Goal: Task Accomplishment & Management: Use online tool/utility

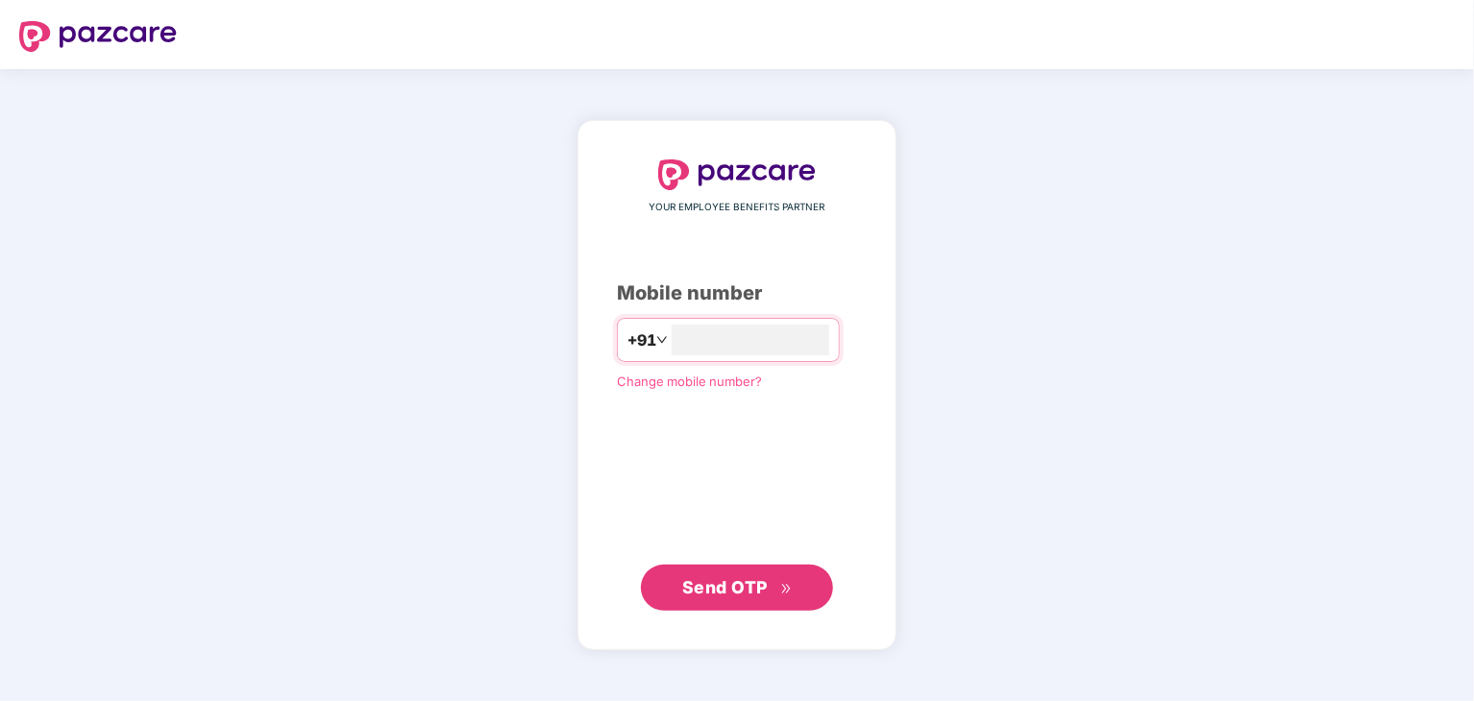
type input "**********"
click at [709, 581] on span "Send OTP" at bounding box center [725, 587] width 86 height 20
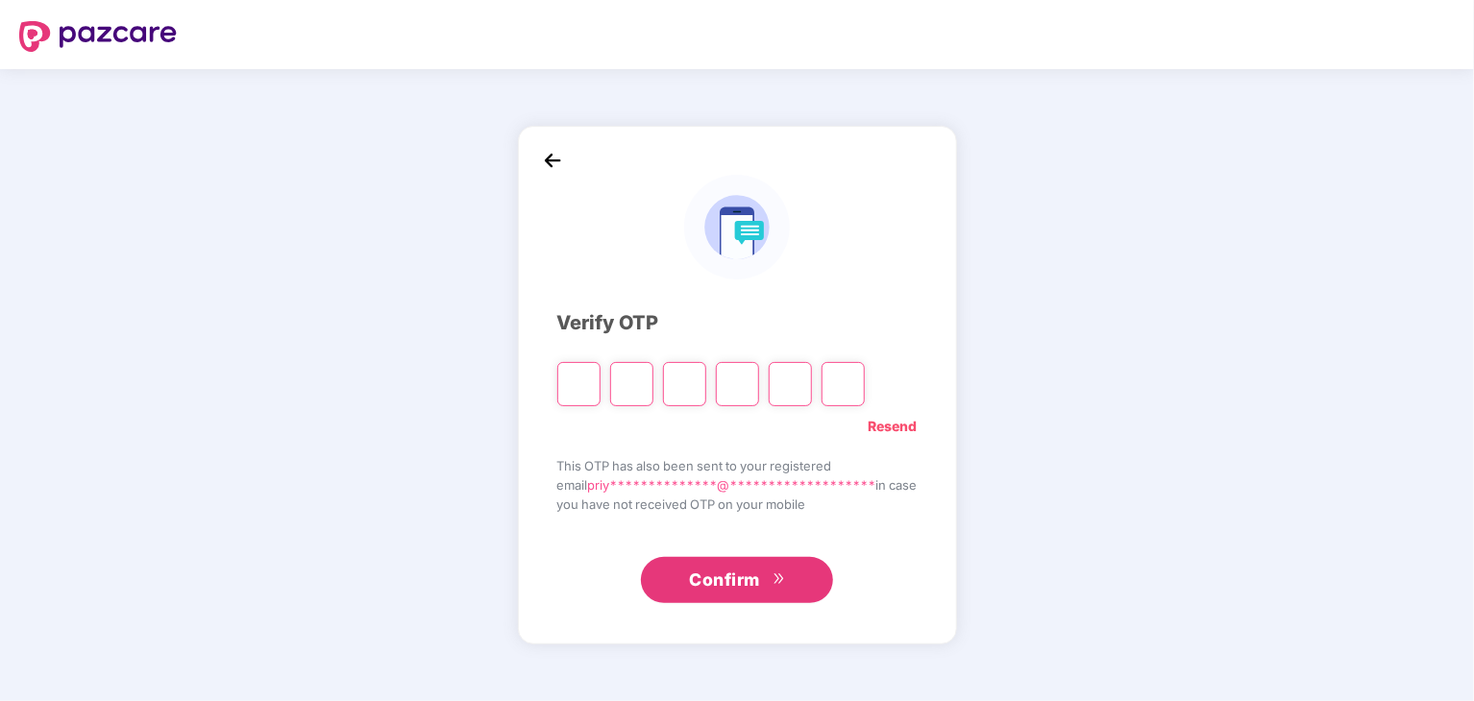
paste input "*"
type input "*"
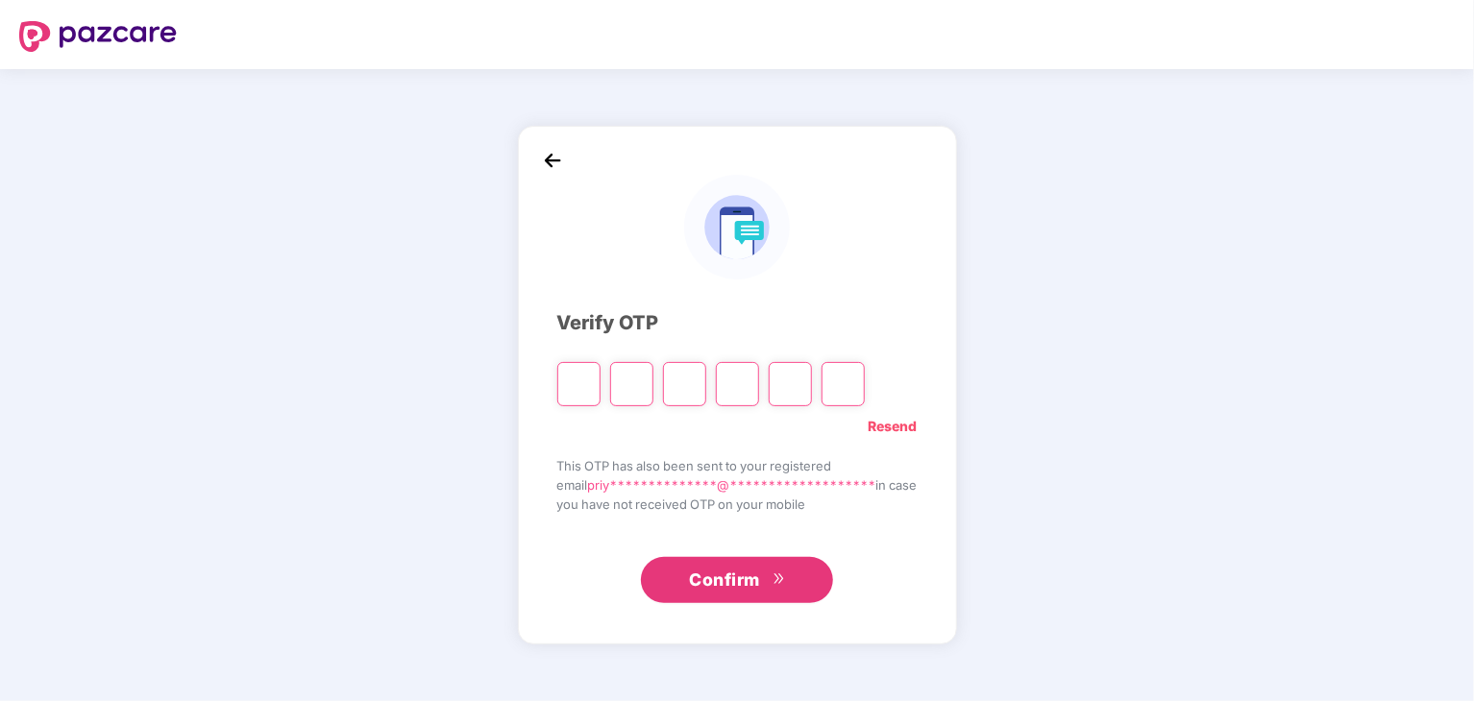
type input "*"
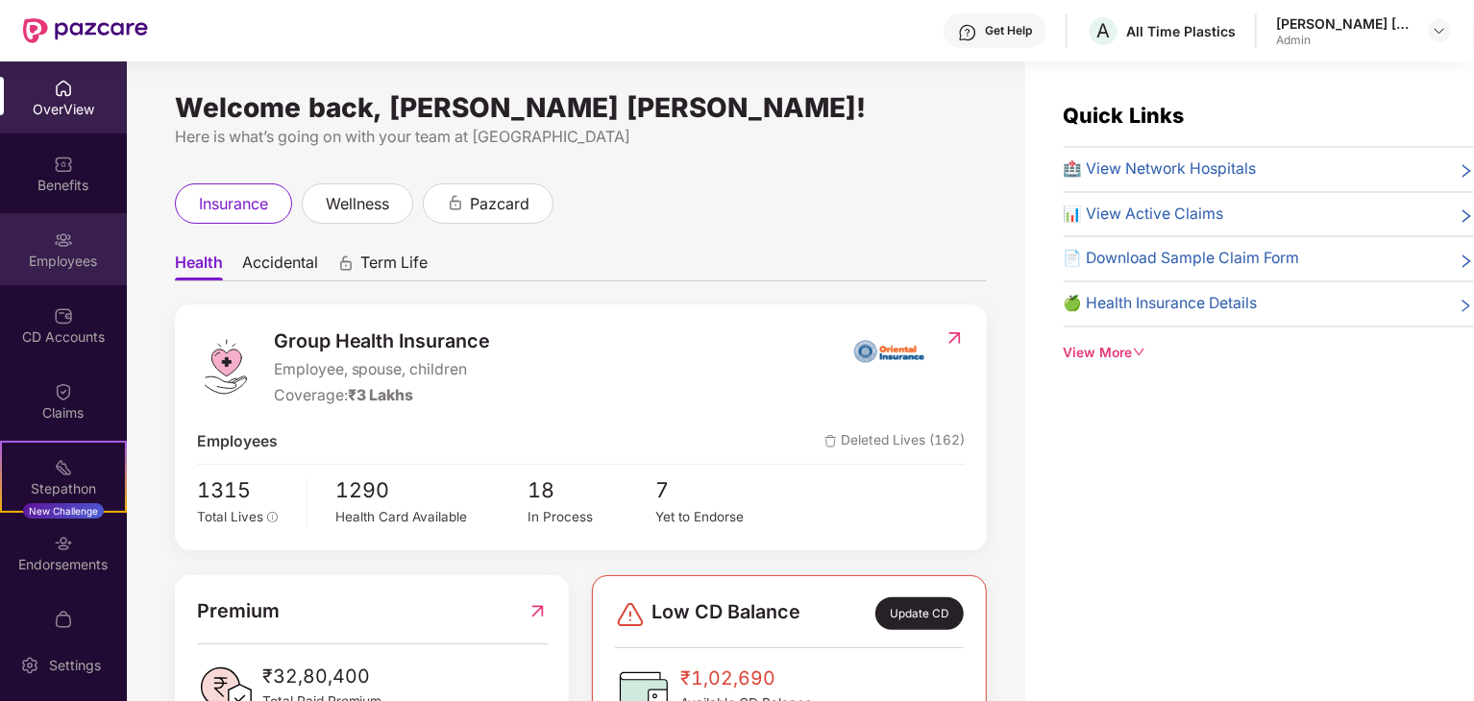
click at [54, 265] on div "Employees" at bounding box center [63, 261] width 127 height 19
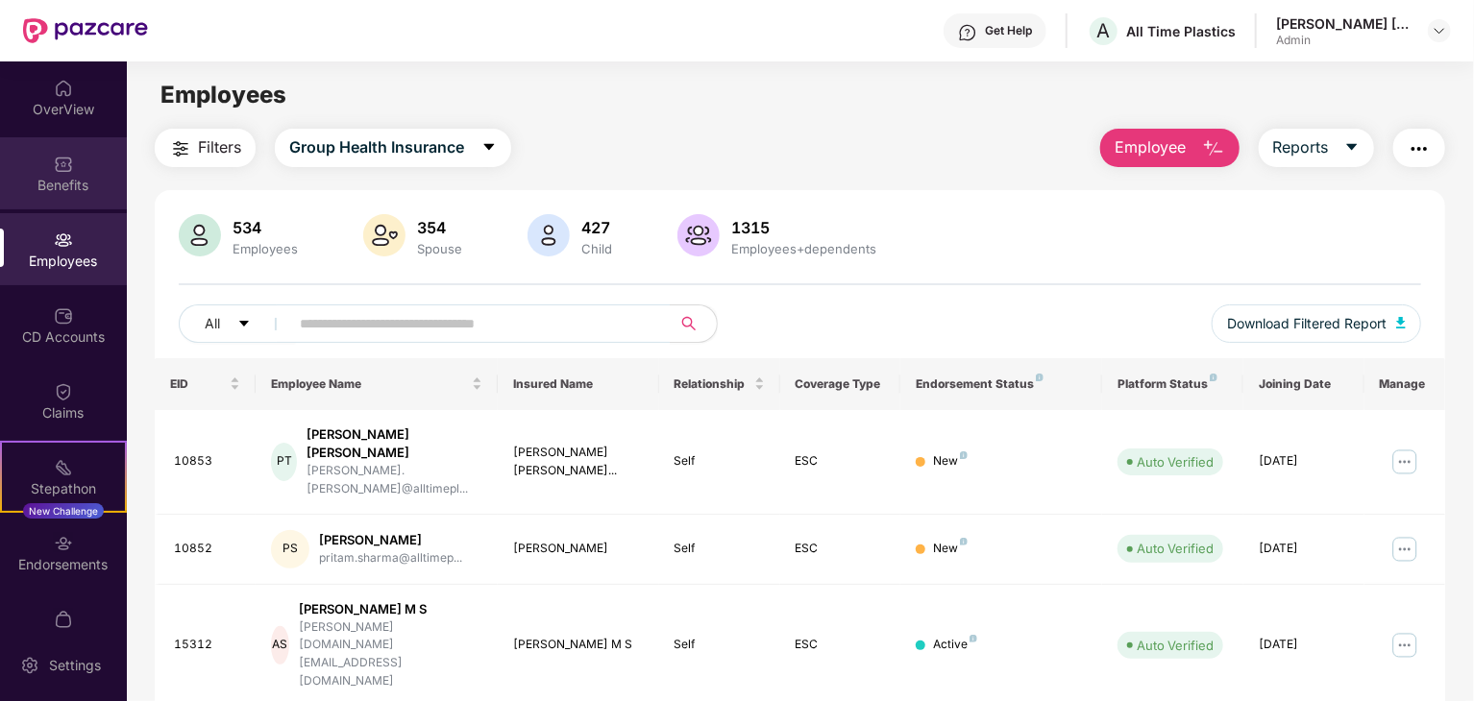
click at [73, 190] on div "Benefits" at bounding box center [63, 185] width 127 height 19
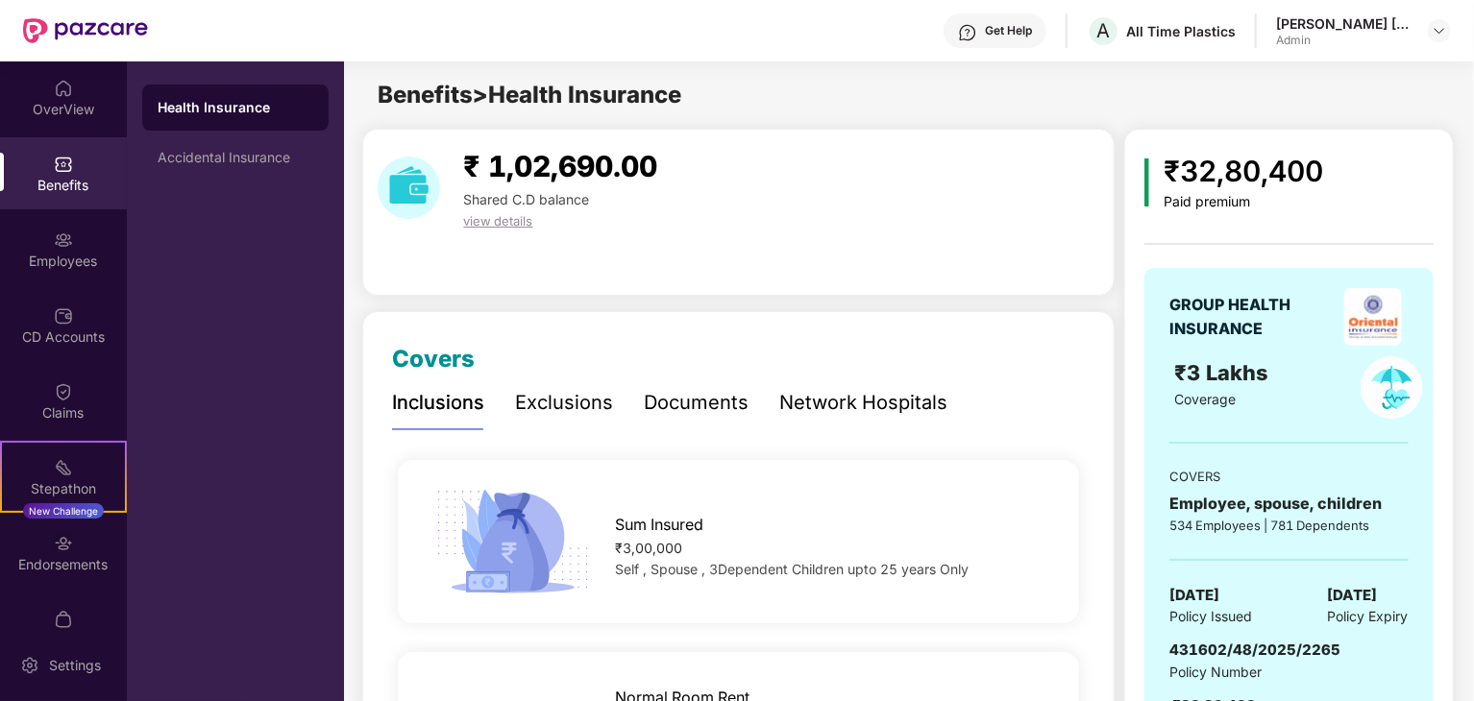
scroll to position [384, 0]
